Goal: Task Accomplishment & Management: Manage account settings

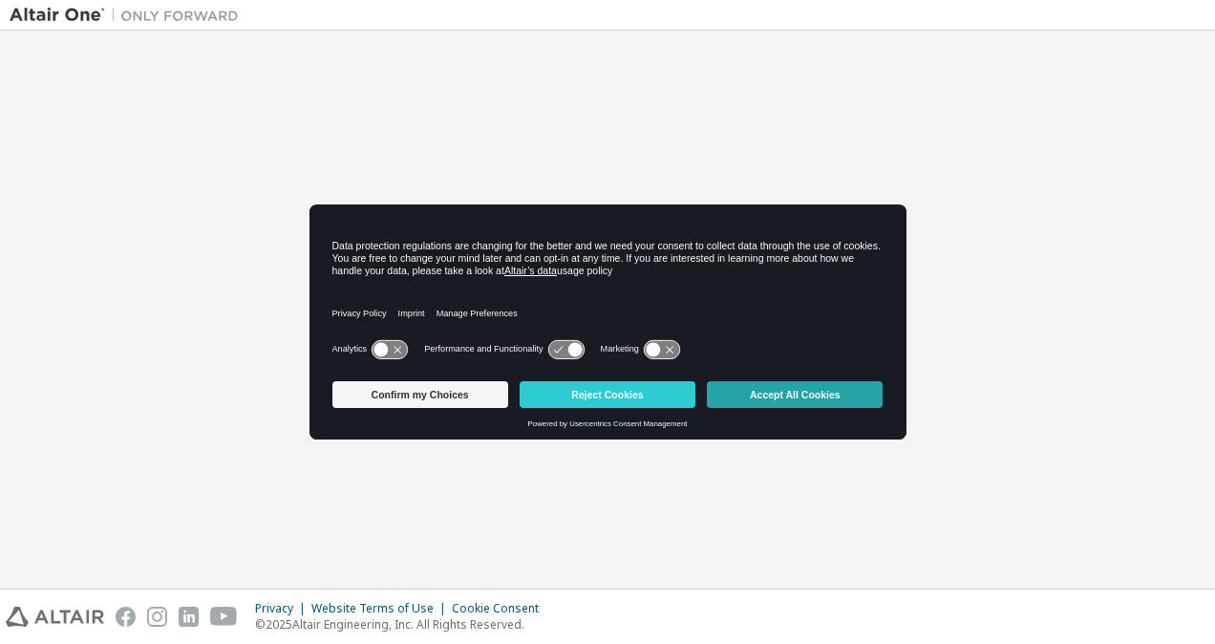
click at [808, 396] on button "Accept All Cookies" at bounding box center [795, 394] width 176 height 27
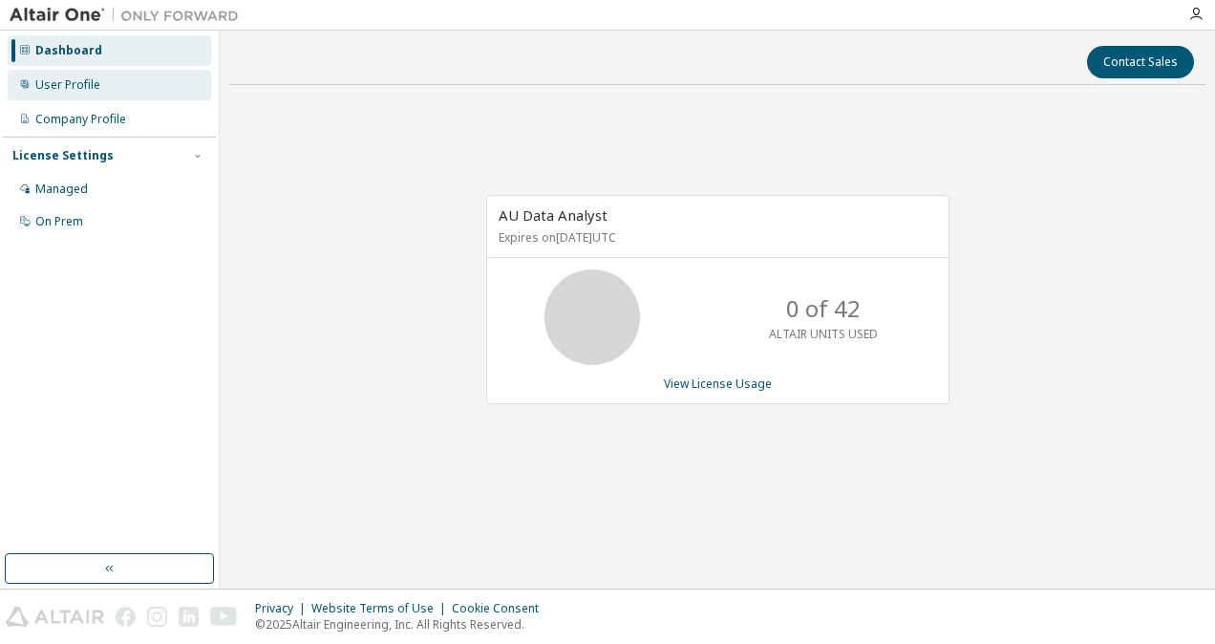
click at [78, 90] on div "User Profile" at bounding box center [67, 84] width 65 height 15
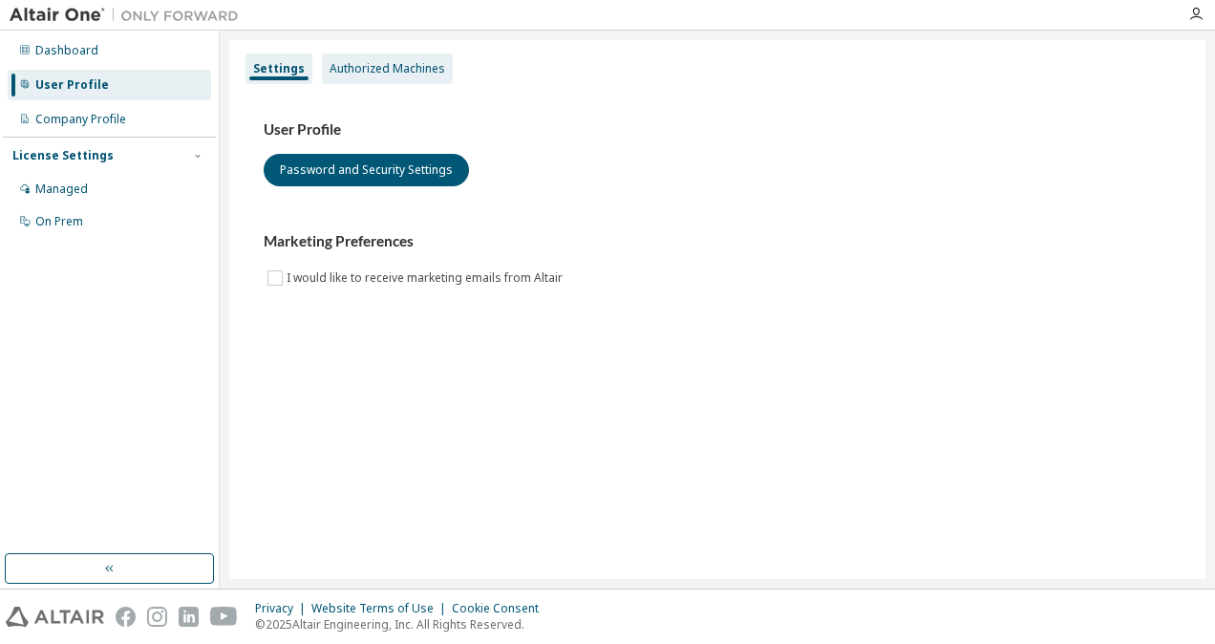
click at [353, 63] on div "Authorized Machines" at bounding box center [388, 68] width 116 height 15
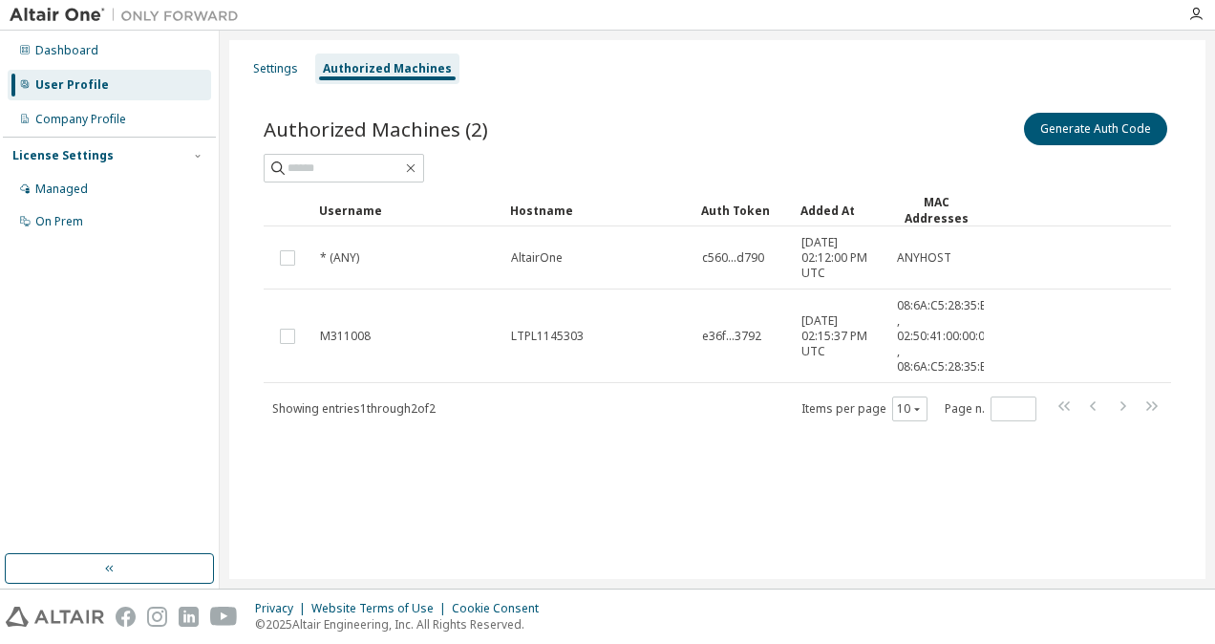
click at [1133, 66] on div "Settings Authorized Machines" at bounding box center [717, 69] width 953 height 34
click at [1086, 124] on button "Generate Auth Code" at bounding box center [1095, 129] width 143 height 32
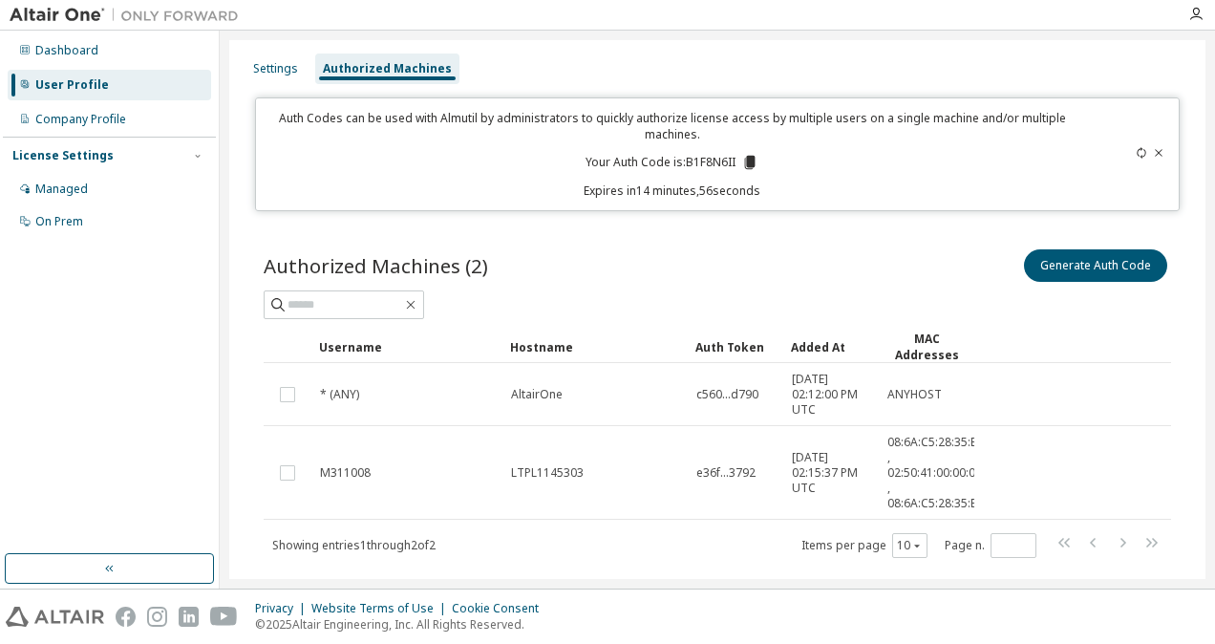
click at [741, 156] on icon at bounding box center [749, 162] width 17 height 17
